Goal: Information Seeking & Learning: Find specific fact

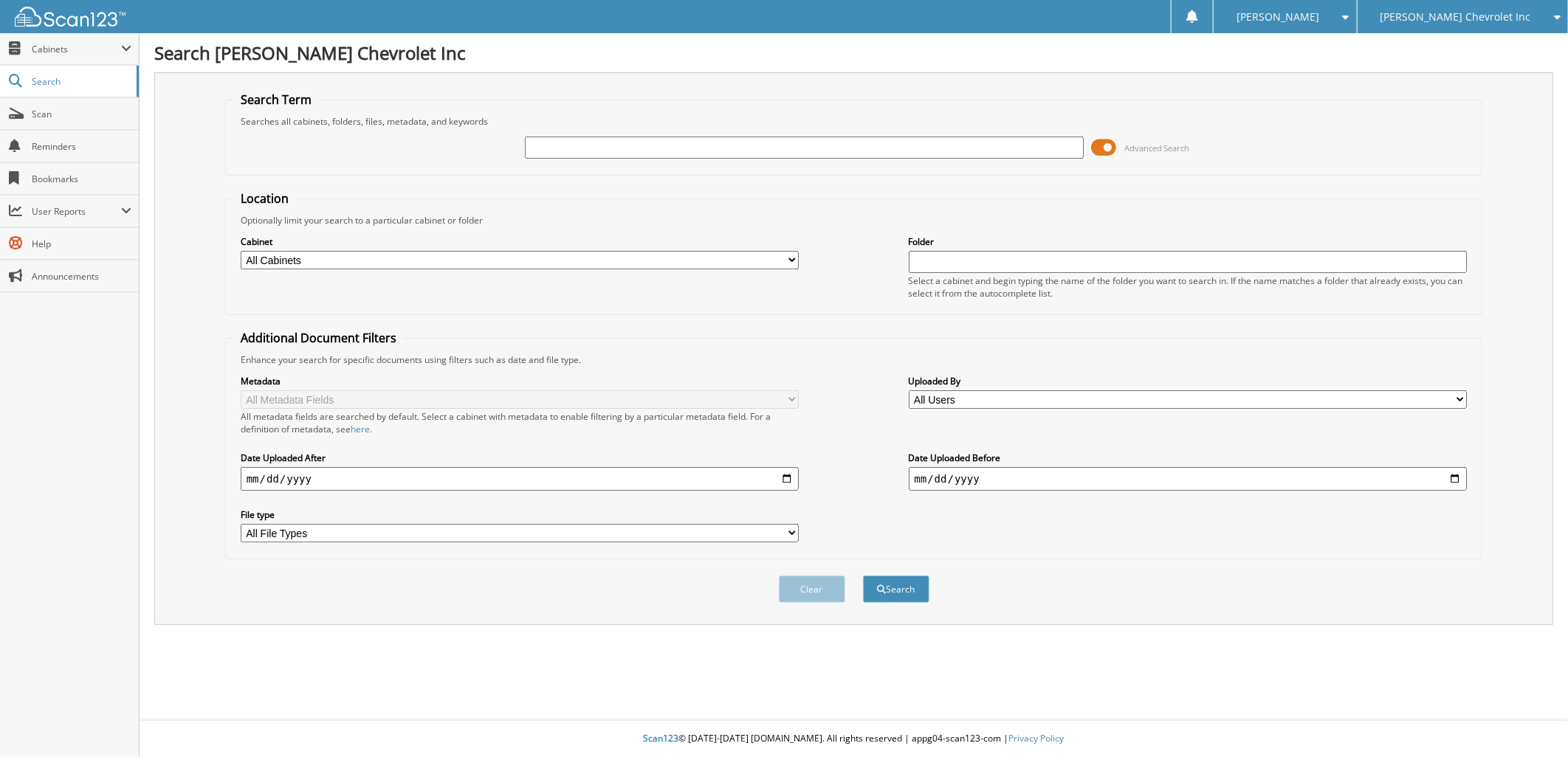
click at [605, 147] on input "text" at bounding box center [805, 147] width 559 height 22
type input "331233"
click at [910, 578] on button "Search" at bounding box center [895, 589] width 66 height 27
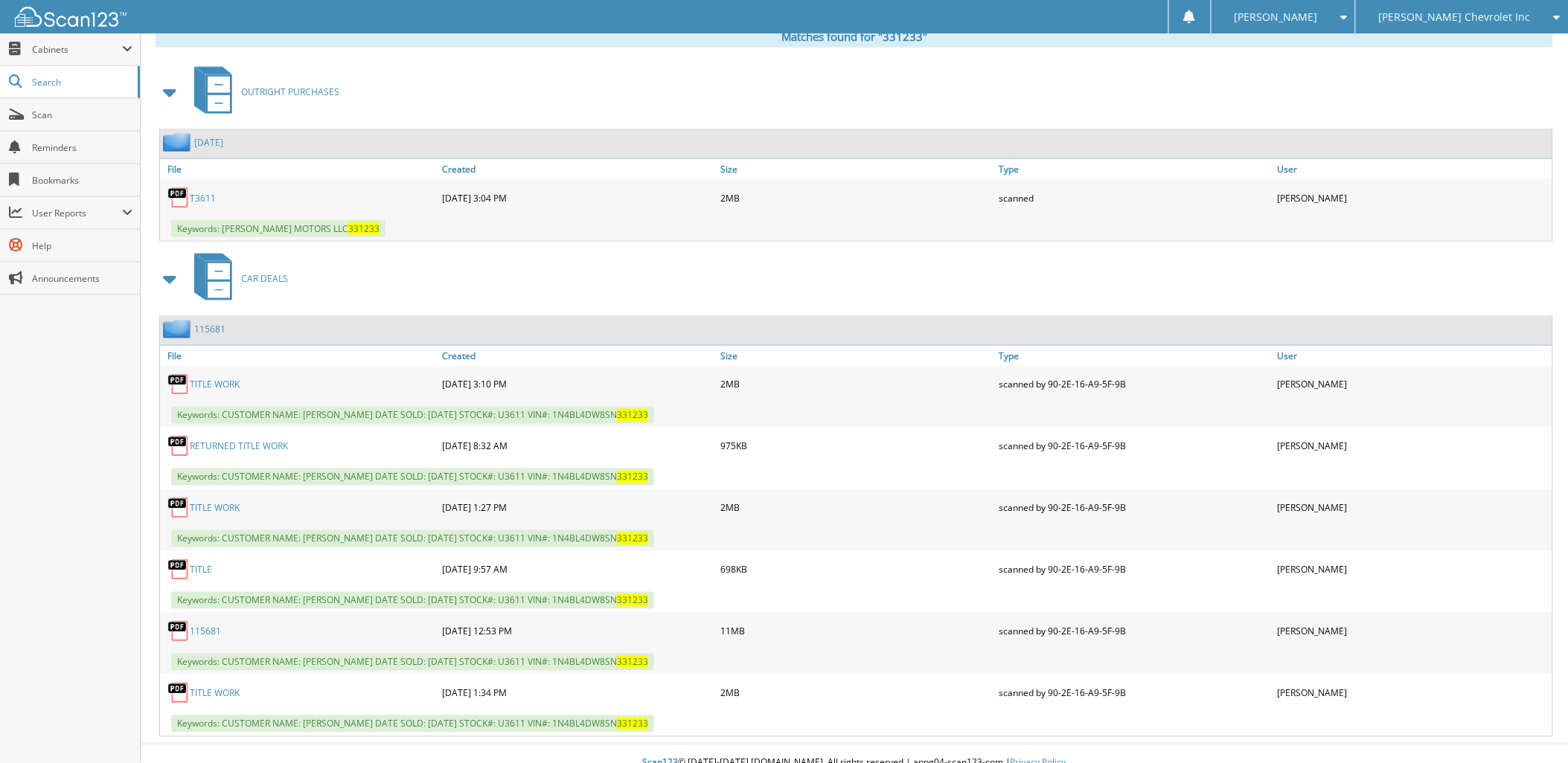
scroll to position [628, 0]
click at [209, 624] on link "115681" at bounding box center [205, 630] width 32 height 12
